Goal: Task Accomplishment & Management: Manage account settings

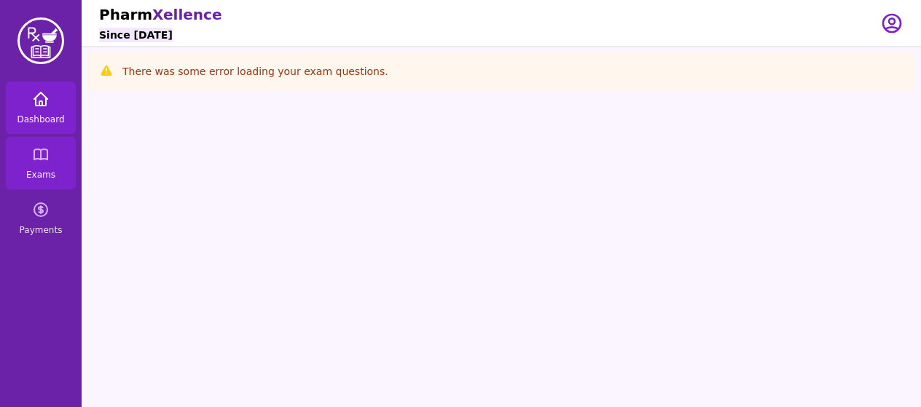
click at [59, 108] on link "Dashboard" at bounding box center [41, 108] width 70 height 52
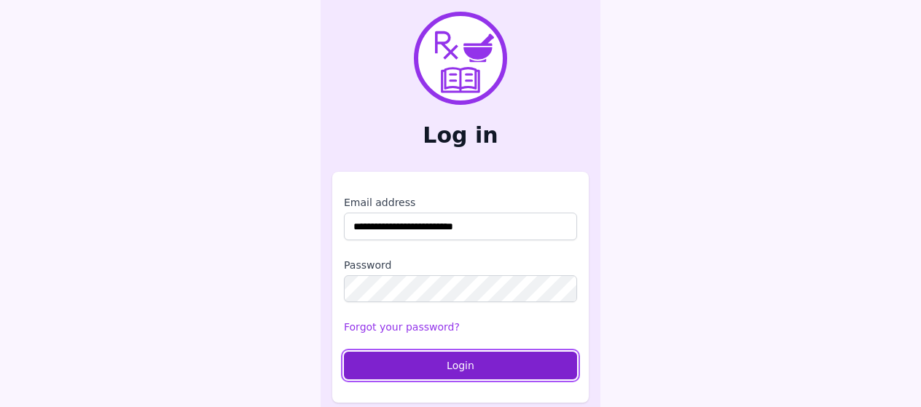
click at [417, 360] on button "Login" at bounding box center [460, 366] width 233 height 28
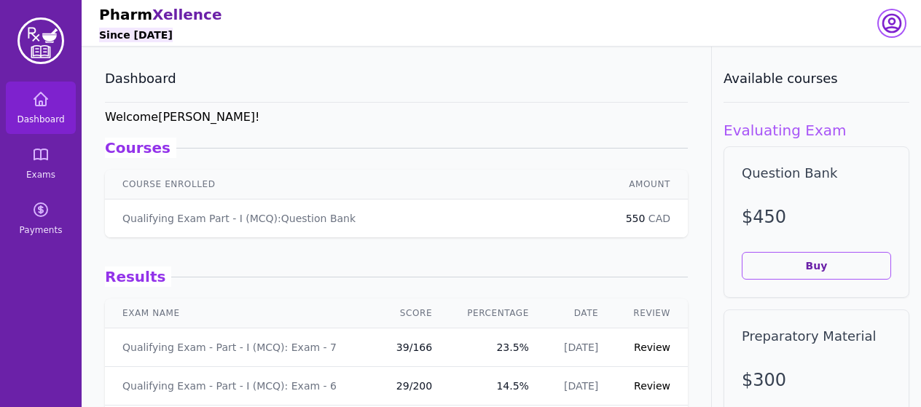
click at [886, 27] on icon "button" at bounding box center [891, 23] width 17 height 17
click at [846, 83] on button "logout" at bounding box center [833, 83] width 140 height 26
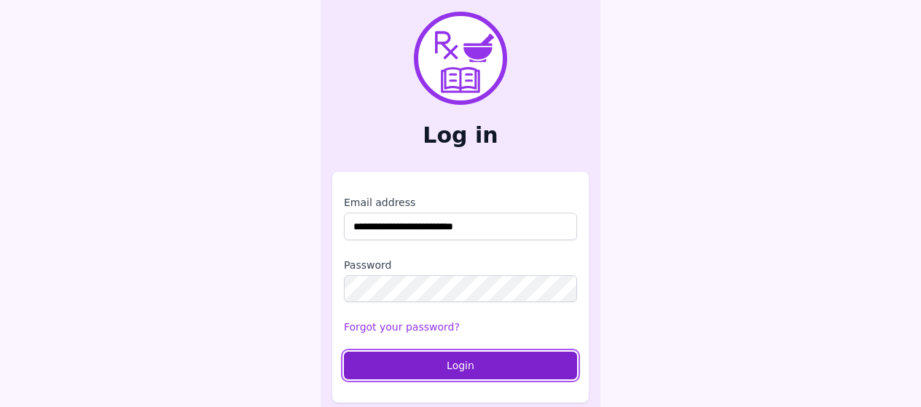
click at [462, 362] on button "Login" at bounding box center [460, 366] width 233 height 28
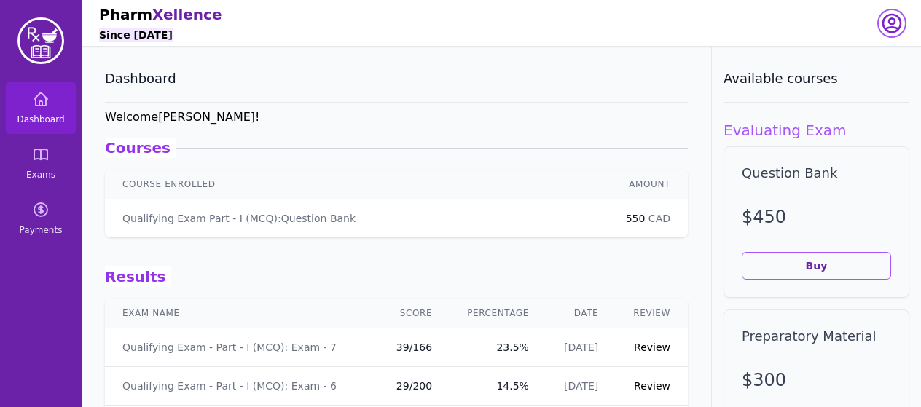
click at [883, 26] on icon "button" at bounding box center [891, 23] width 17 height 17
click at [837, 86] on button "logout" at bounding box center [833, 83] width 140 height 26
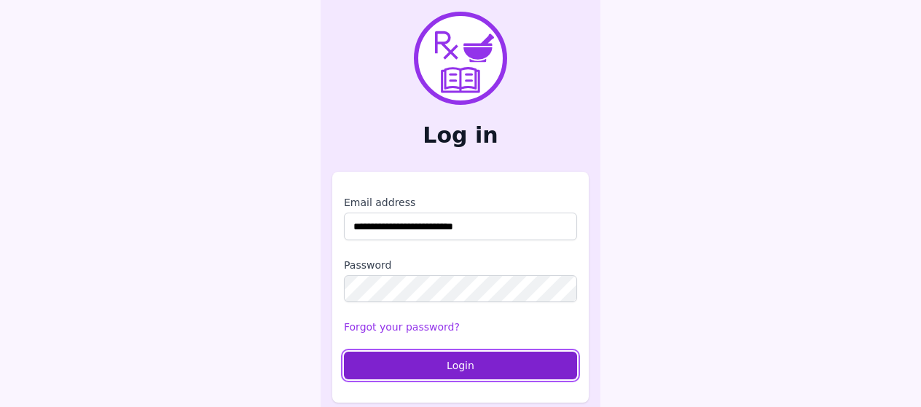
click at [458, 372] on button "Login" at bounding box center [460, 366] width 233 height 28
